Goal: Task Accomplishment & Management: Manage account settings

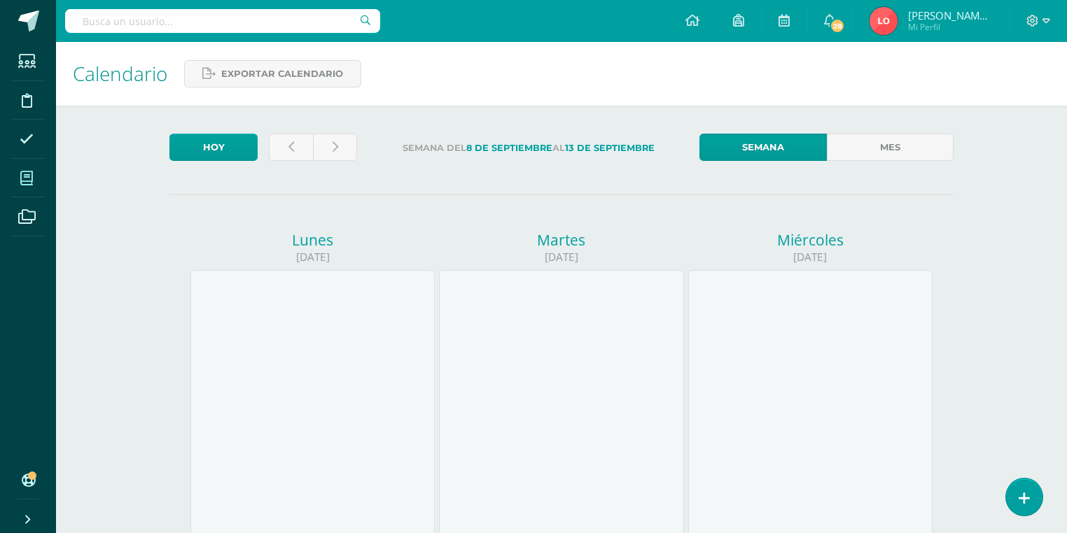
click at [36, 178] on span at bounding box center [27, 178] width 32 height 32
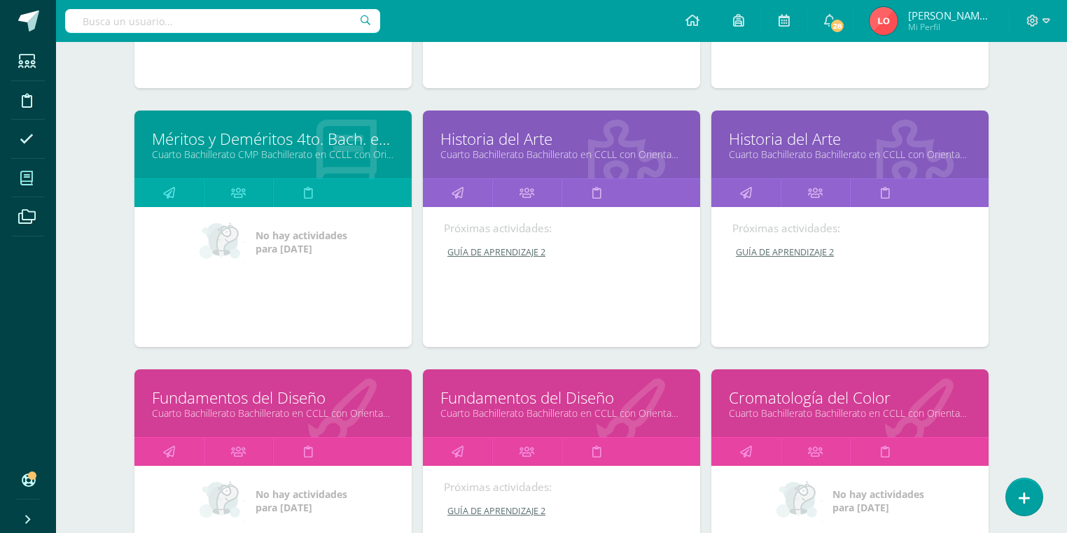
scroll to position [1151, 0]
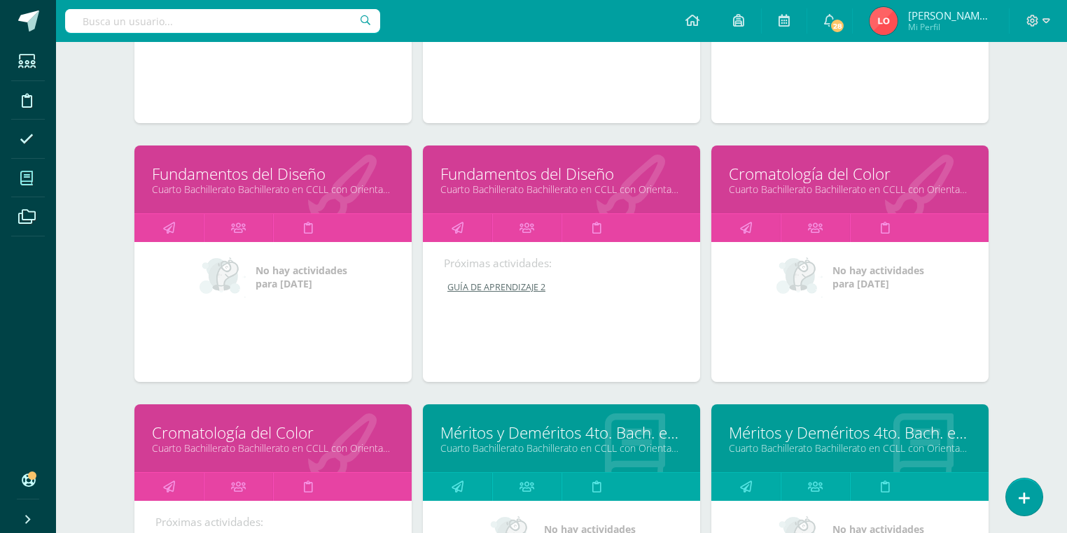
click at [286, 178] on link "Fundamentos del Diseño" at bounding box center [273, 174] width 242 height 22
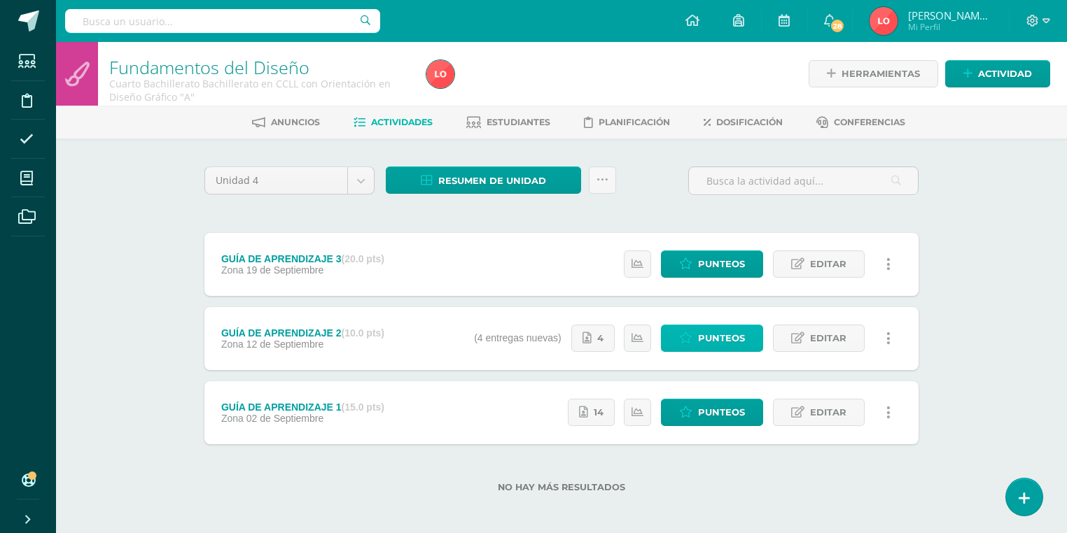
click at [696, 340] on link "Punteos" at bounding box center [712, 338] width 102 height 27
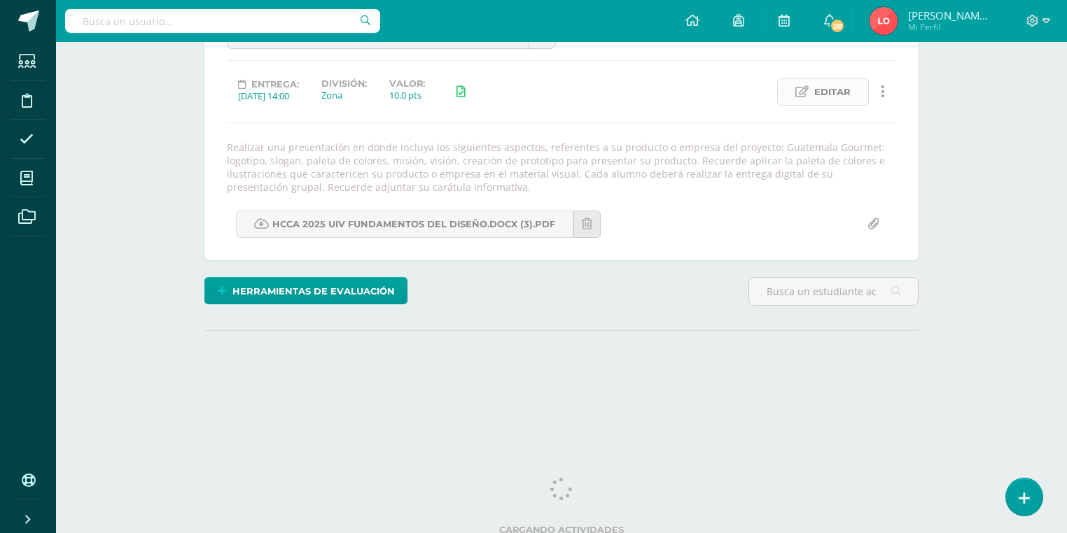
scroll to position [112, 0]
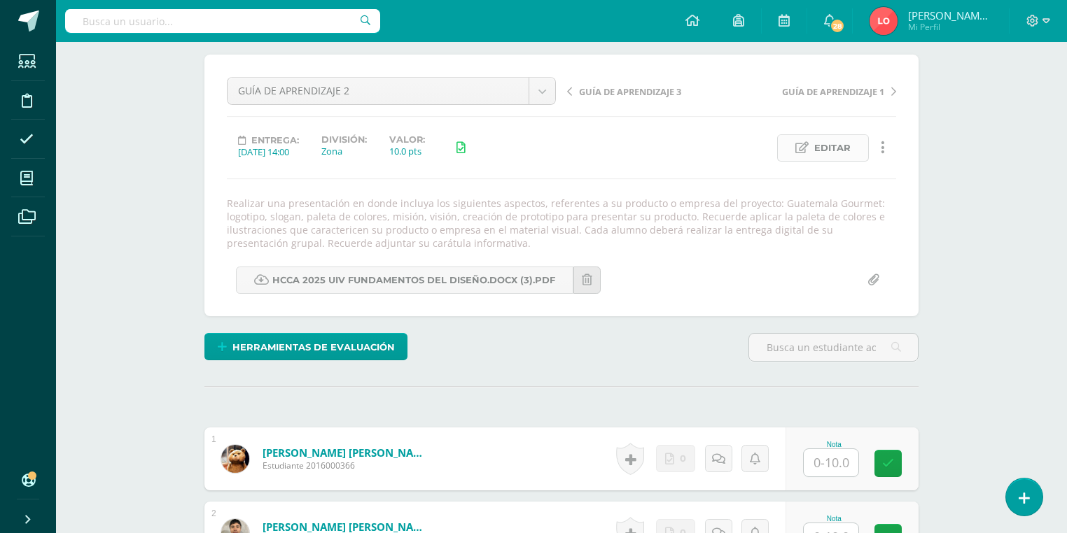
click at [827, 154] on span "Editar" at bounding box center [832, 148] width 36 height 26
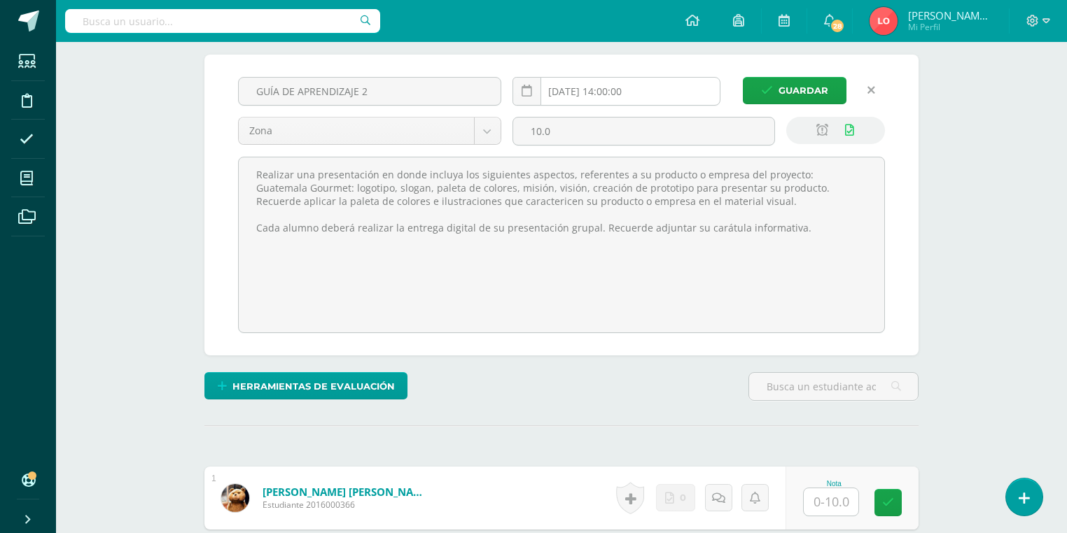
click at [641, 90] on input "2025-09-12 14:00:00" at bounding box center [616, 91] width 207 height 27
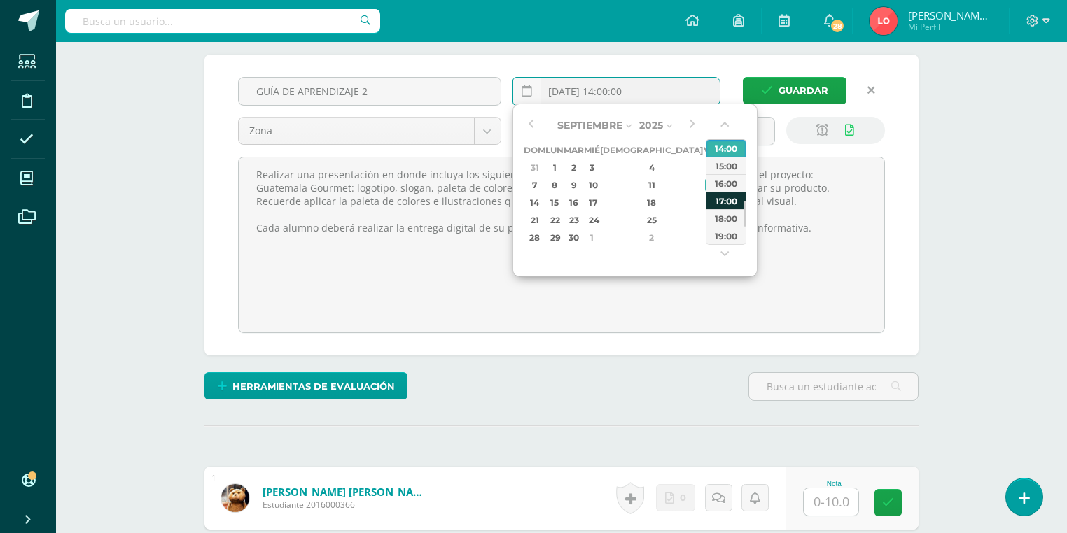
click at [723, 196] on div "17:00" at bounding box center [725, 201] width 39 height 18
type input "2025-09-12 17:00"
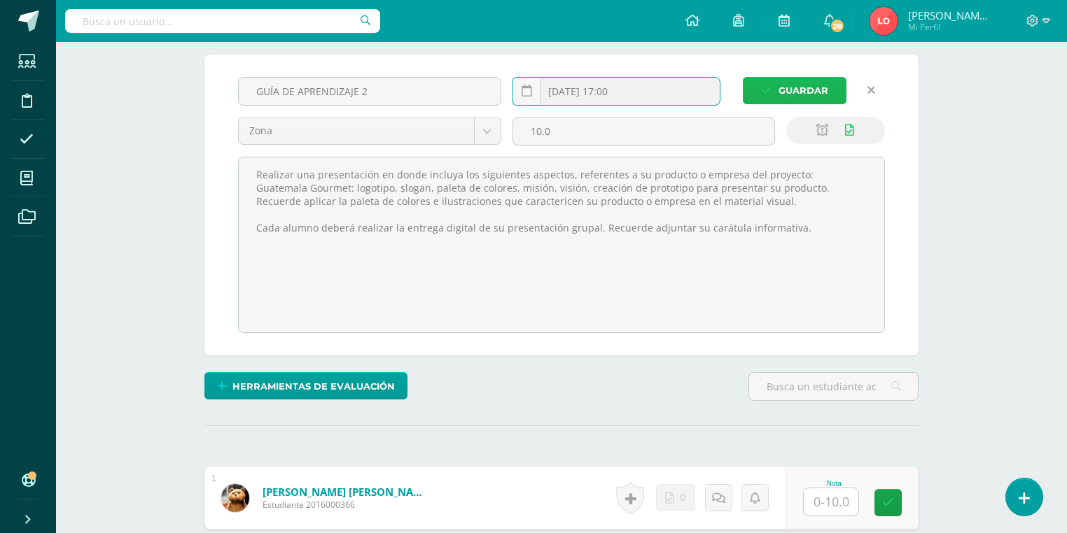
click at [817, 95] on span "Guardar" at bounding box center [803, 91] width 50 height 26
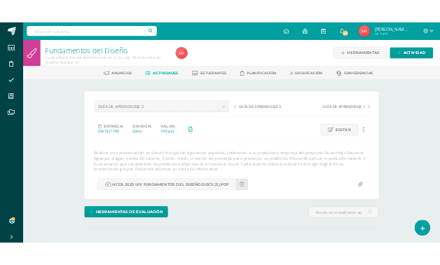
scroll to position [1260, 0]
